Goal: Information Seeking & Learning: Find specific fact

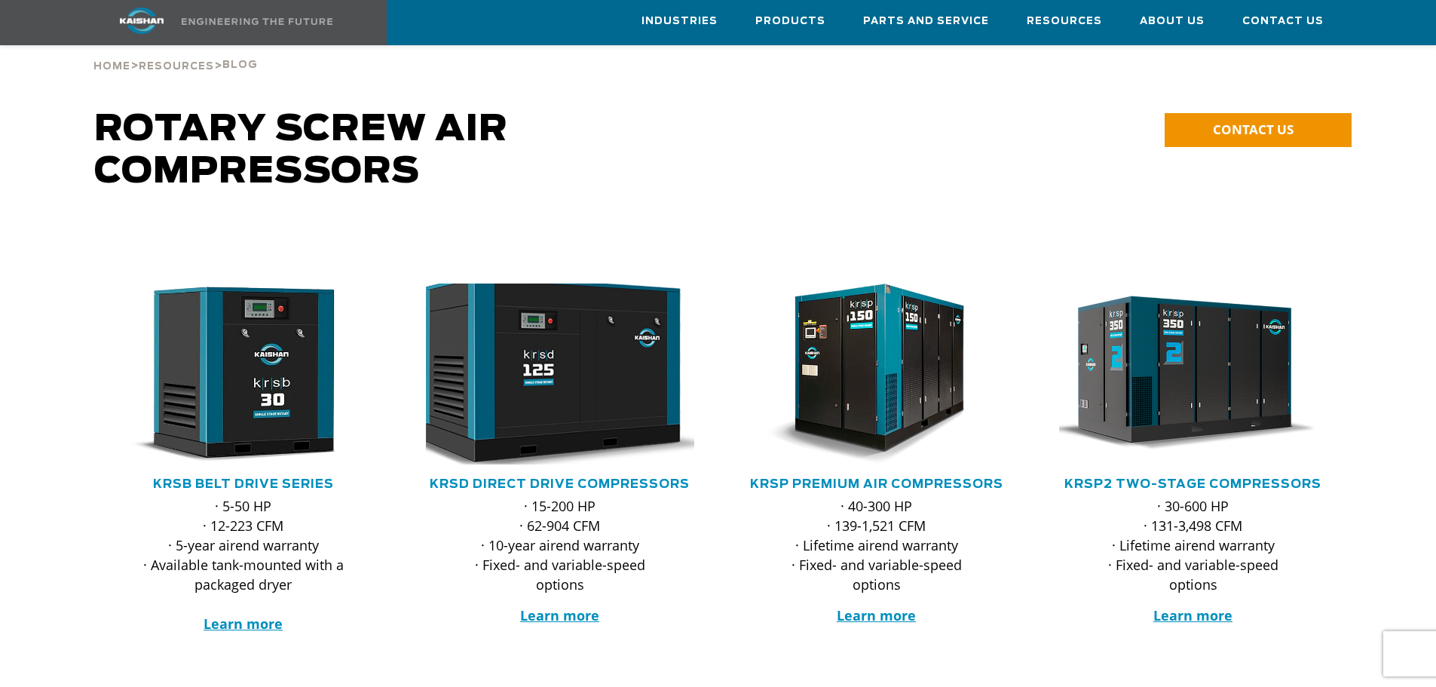
scroll to position [75, 0]
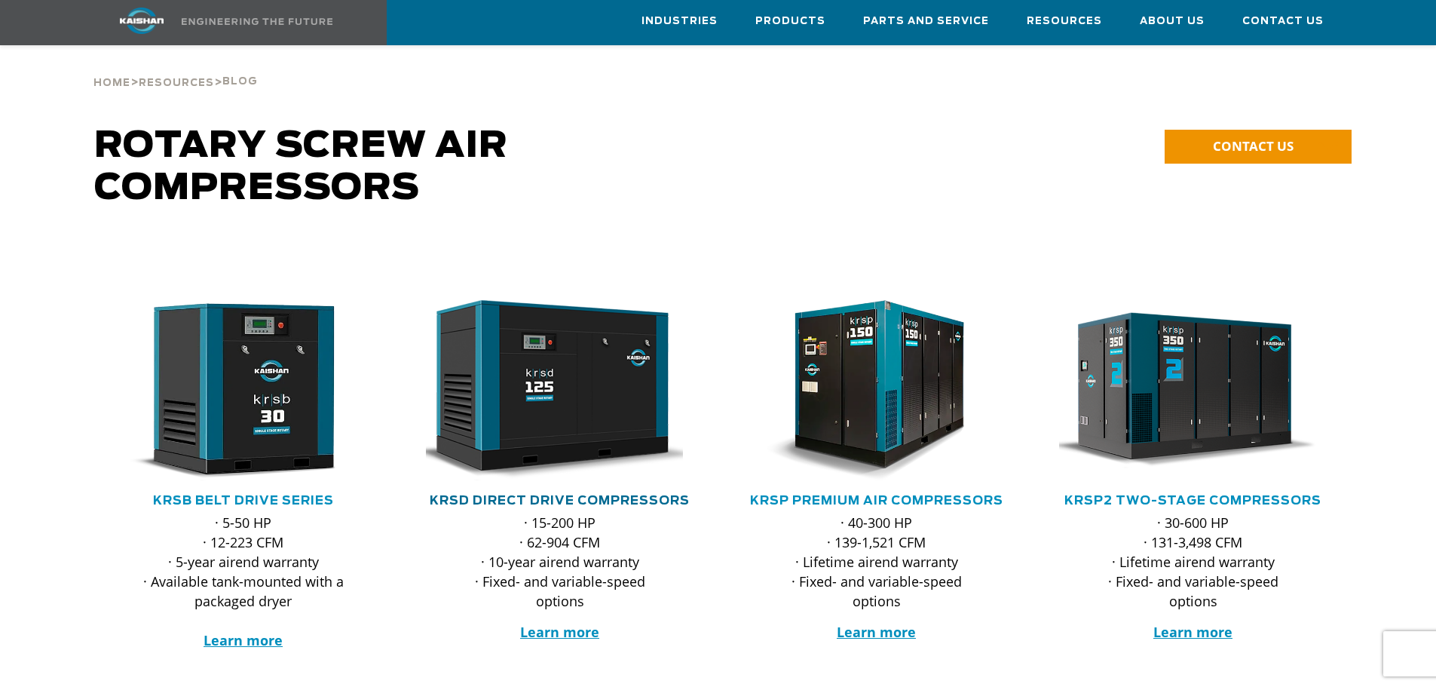
click at [531, 495] on link "KRSD Direct Drive Compressors" at bounding box center [560, 501] width 260 height 12
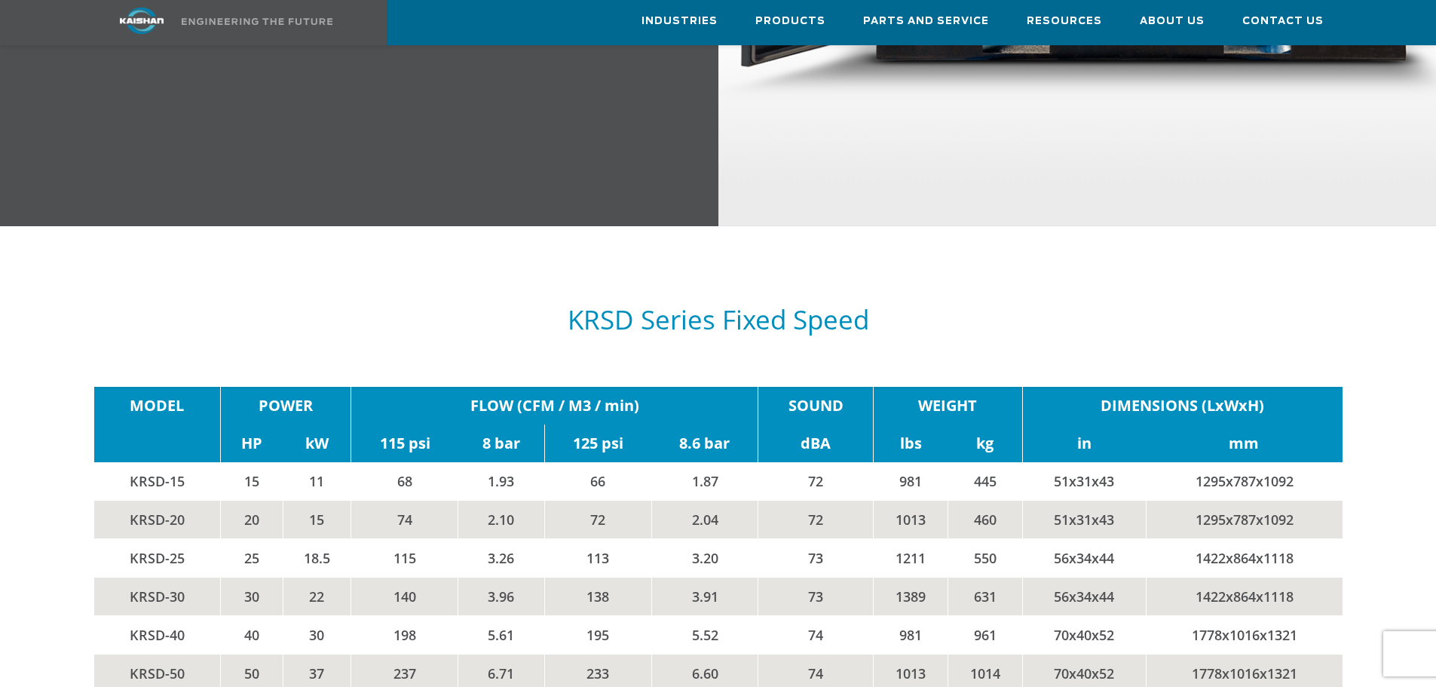
scroll to position [2337, 0]
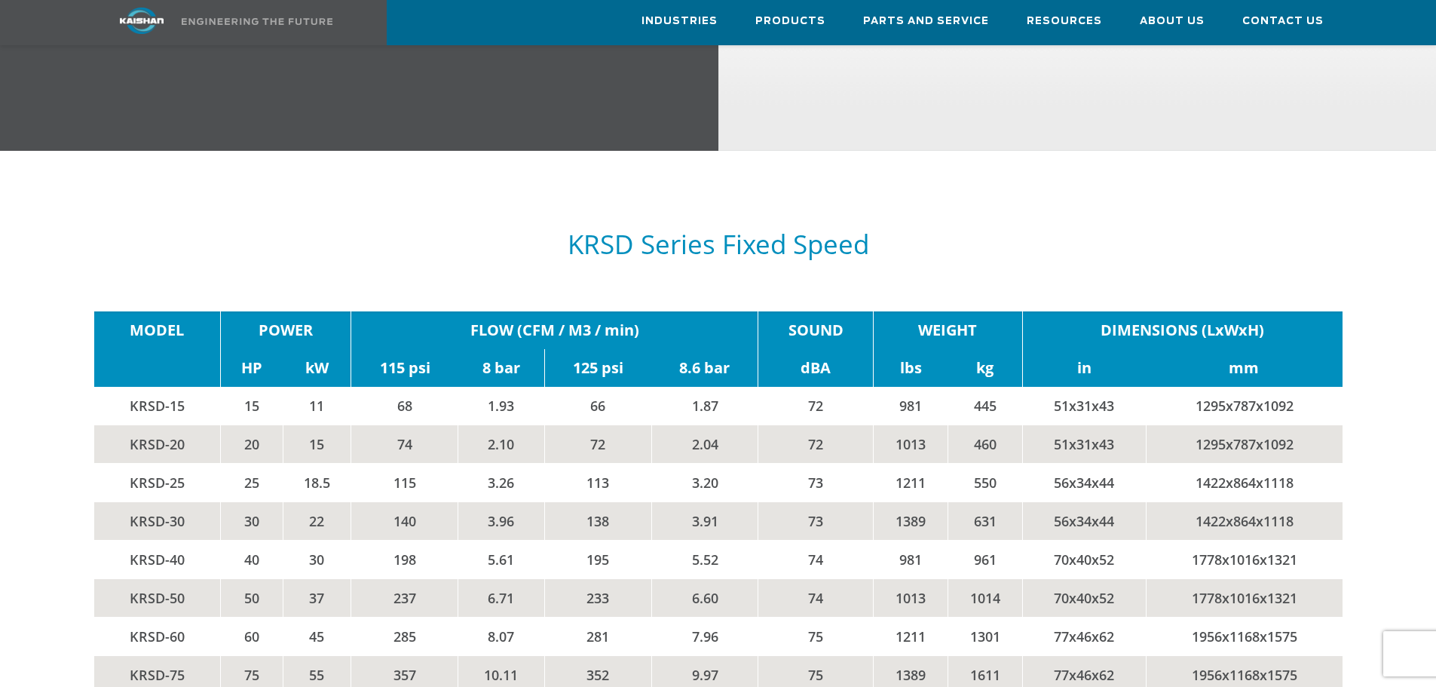
click at [586, 387] on td "66" at bounding box center [597, 406] width 107 height 38
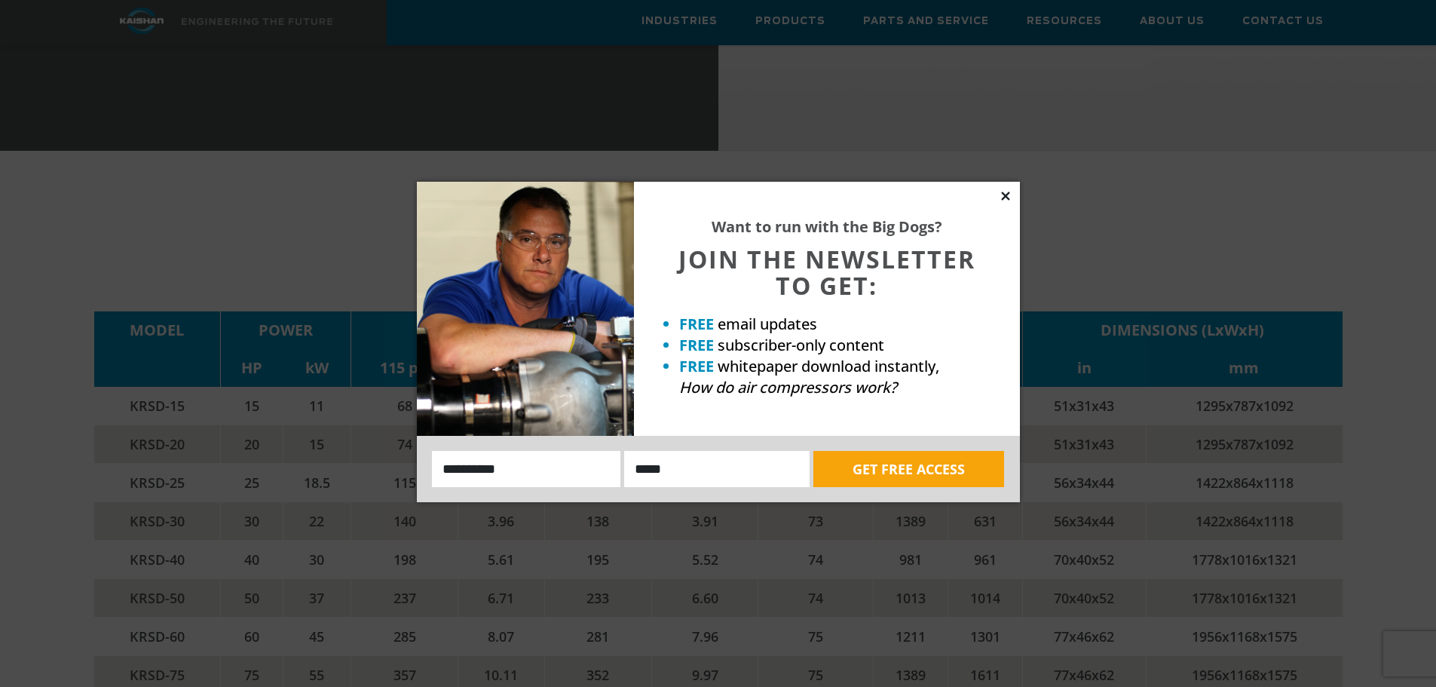
click at [1005, 195] on icon at bounding box center [1005, 195] width 8 height 8
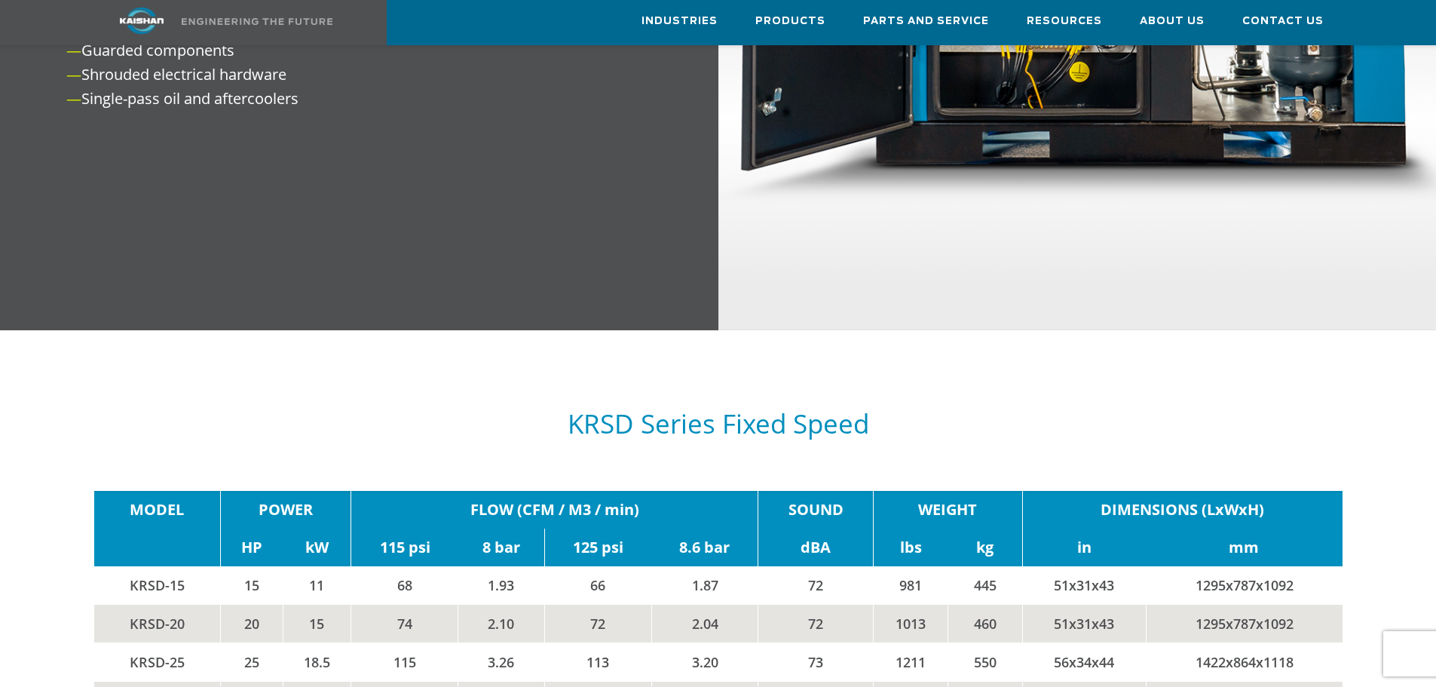
scroll to position [2459, 0]
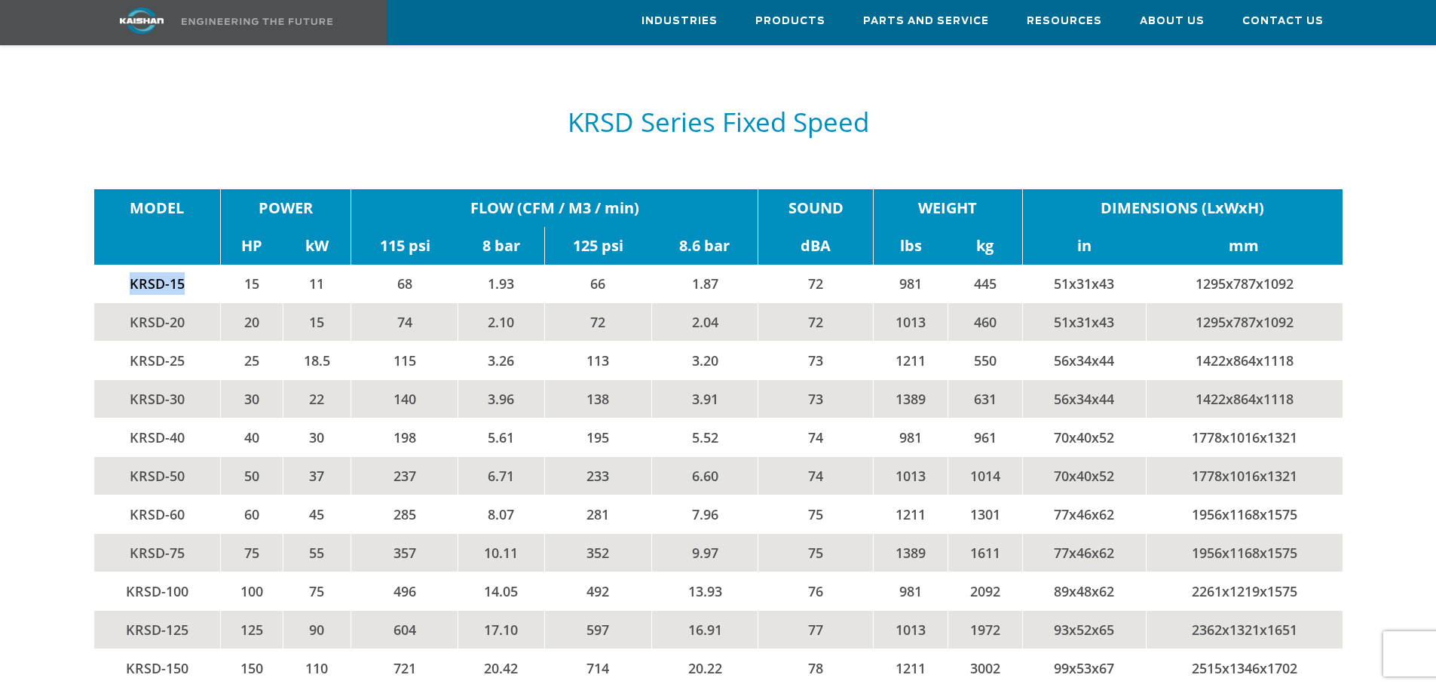
drag, startPoint x: 183, startPoint y: 259, endPoint x: 115, endPoint y: 259, distance: 67.8
click at [115, 265] on td "KRSD-15" at bounding box center [157, 284] width 127 height 38
copy td "KRSD-15"
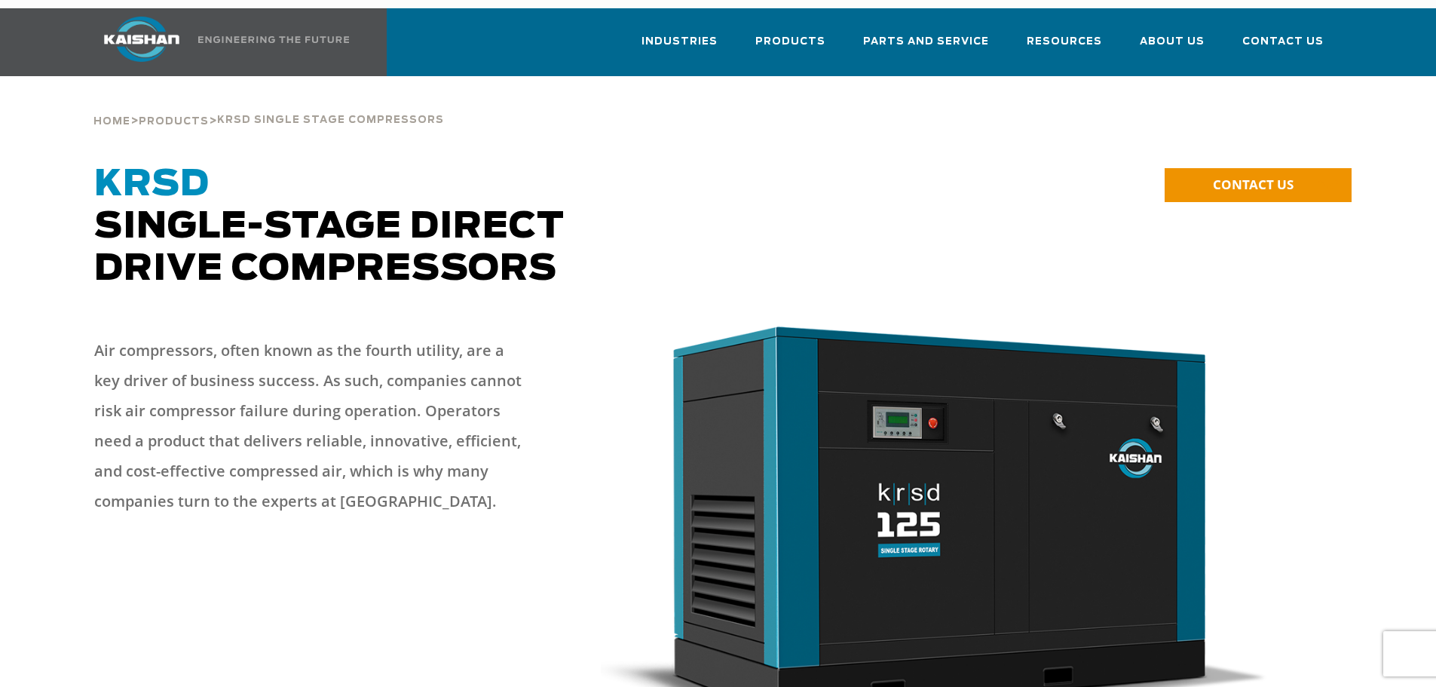
scroll to position [0, 0]
